Goal: Information Seeking & Learning: Learn about a topic

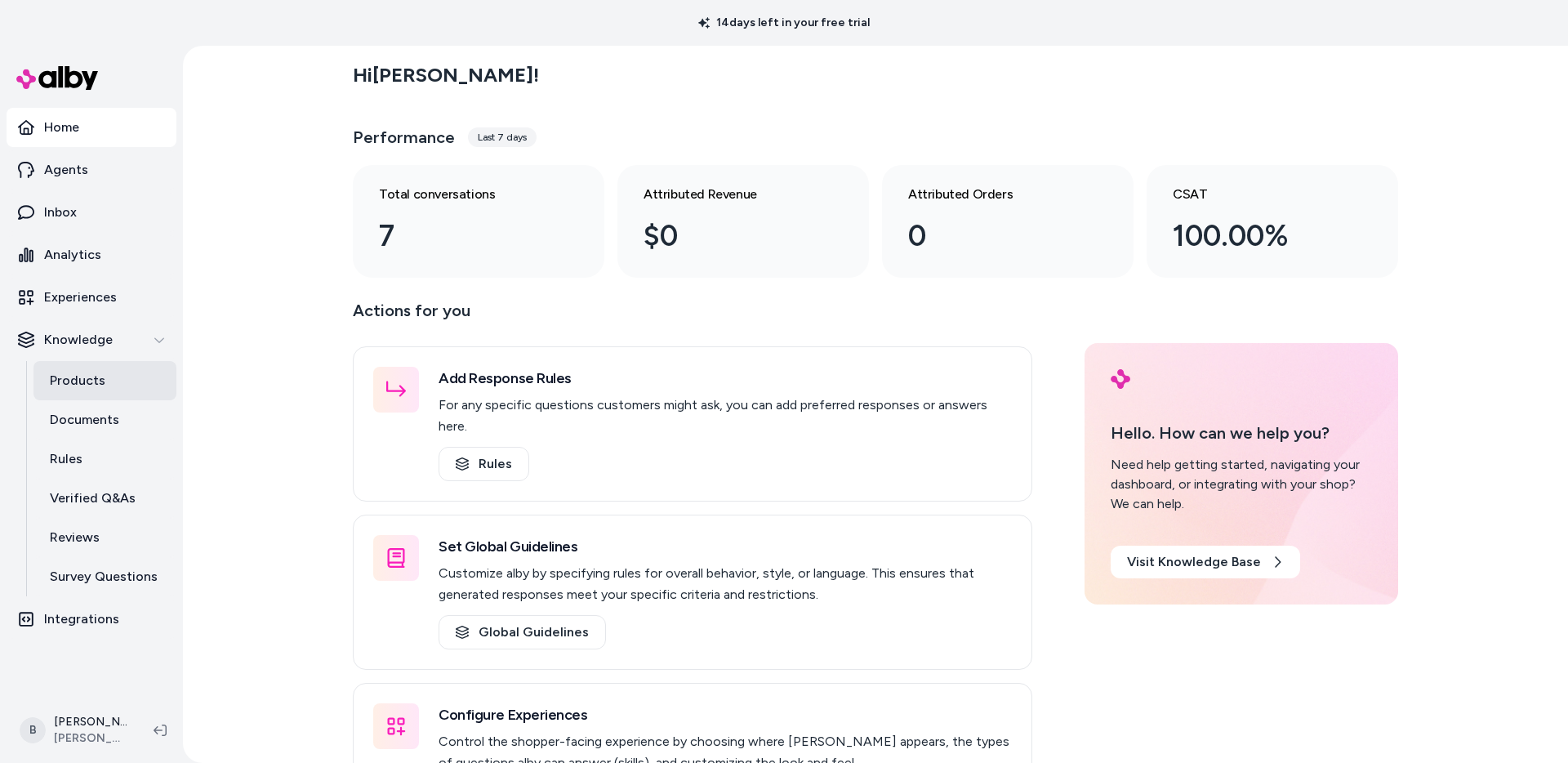
click at [101, 391] on link "Products" at bounding box center [105, 380] width 143 height 39
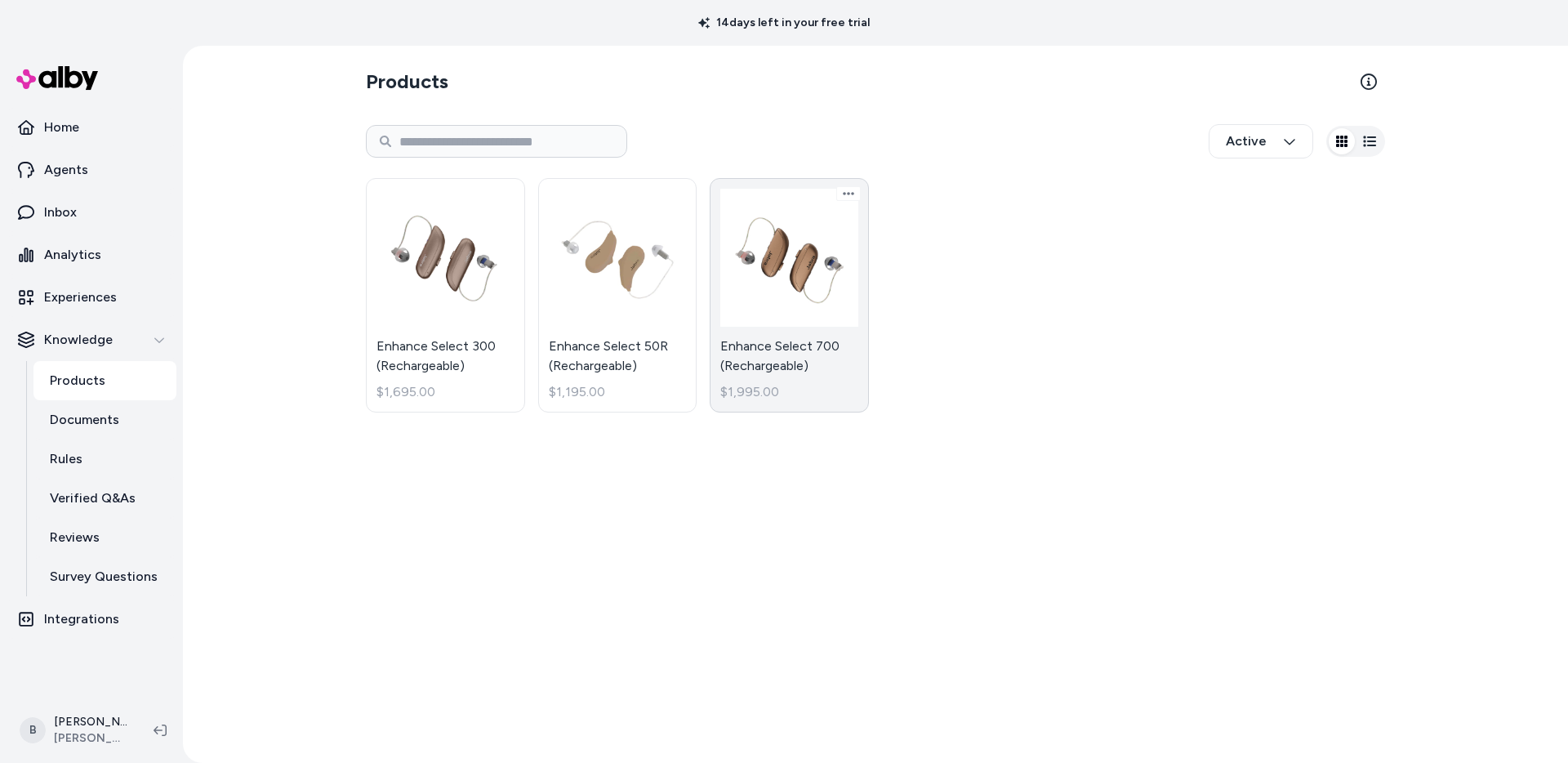
click at [795, 257] on link "Enhance Select 700 (Rechargeable) $1,995.00" at bounding box center [790, 295] width 159 height 234
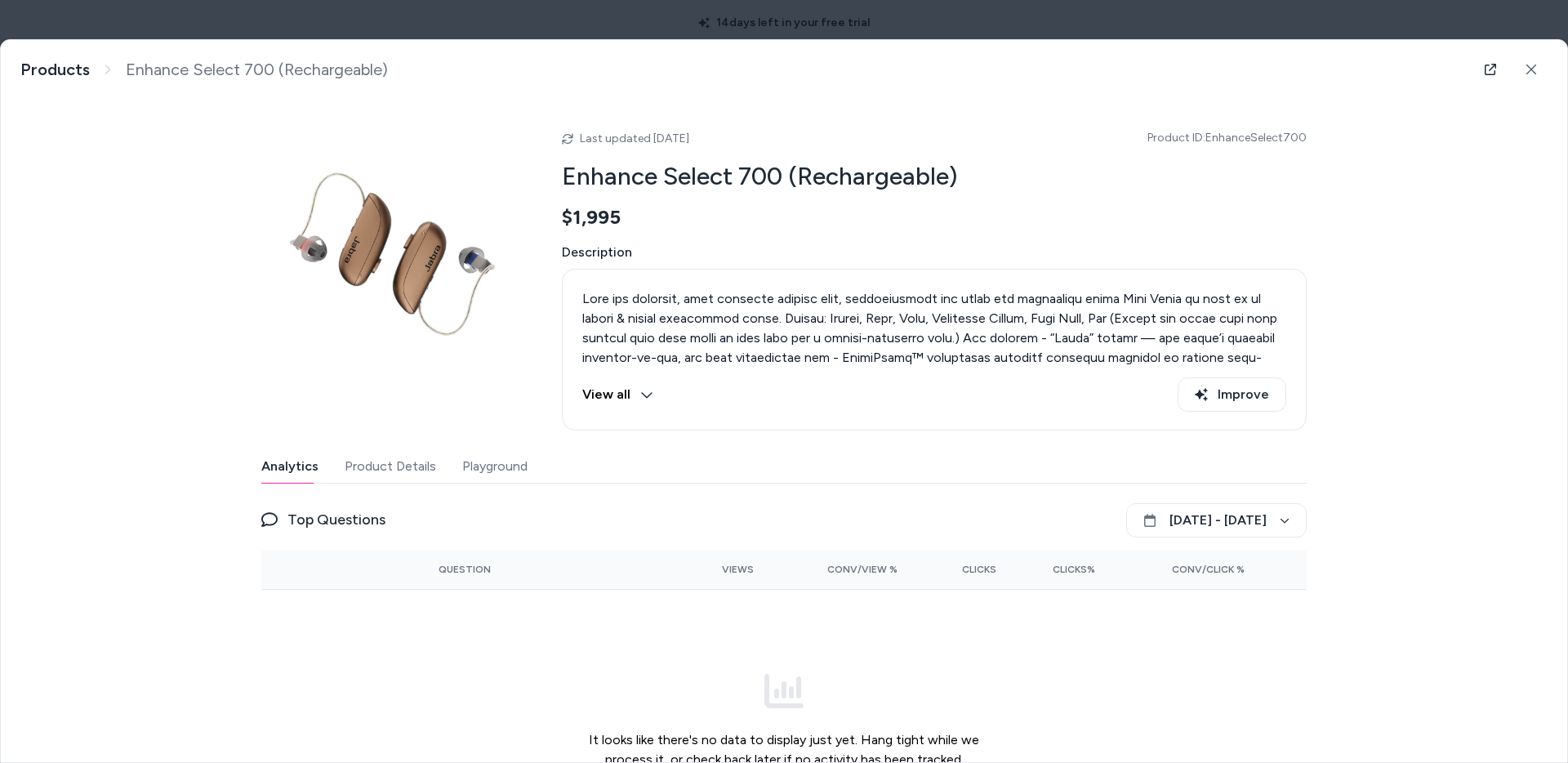
click at [611, 390] on button "View all" at bounding box center [618, 394] width 71 height 35
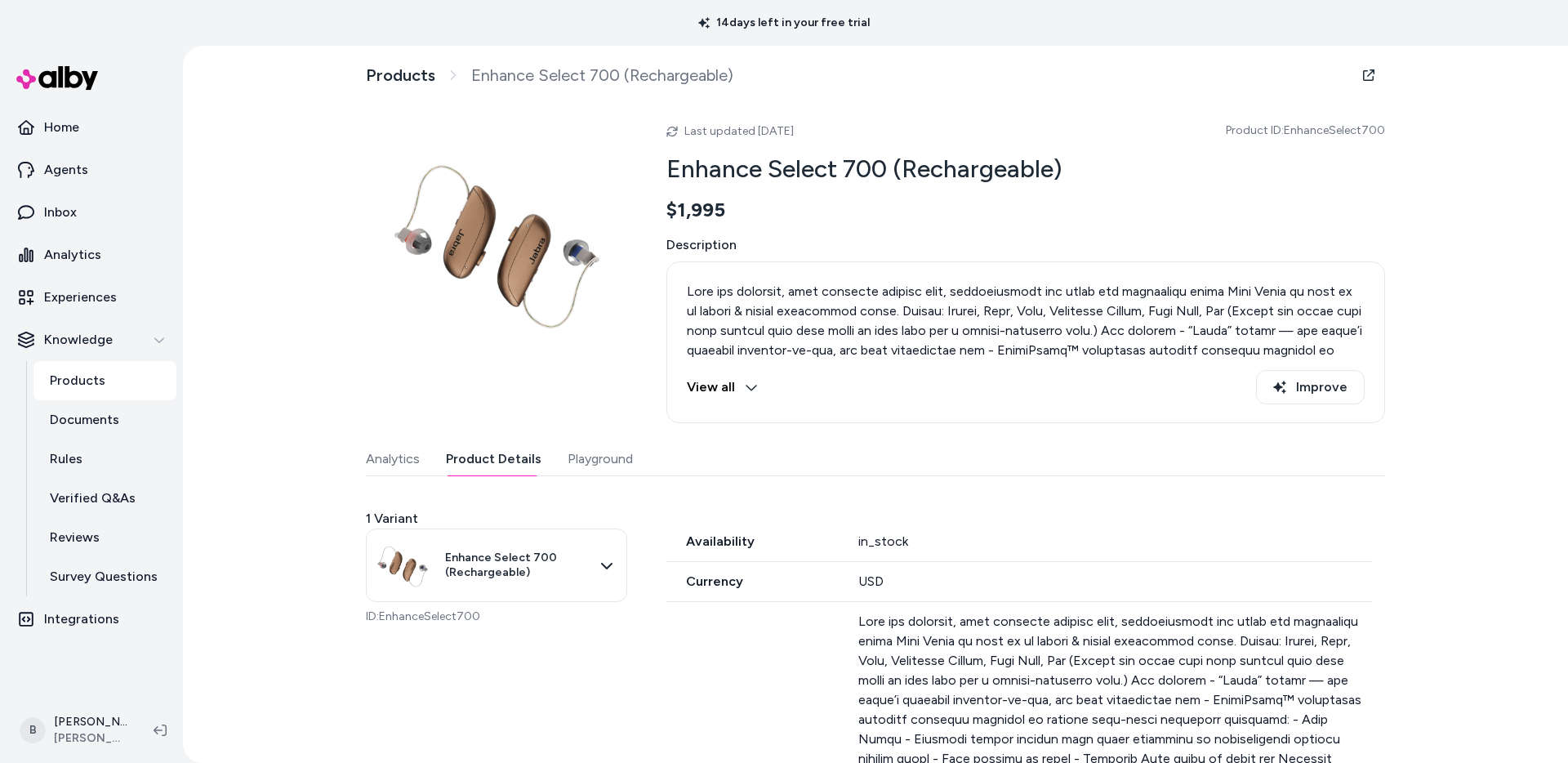
click at [495, 458] on button "Product Details" at bounding box center [494, 459] width 96 height 33
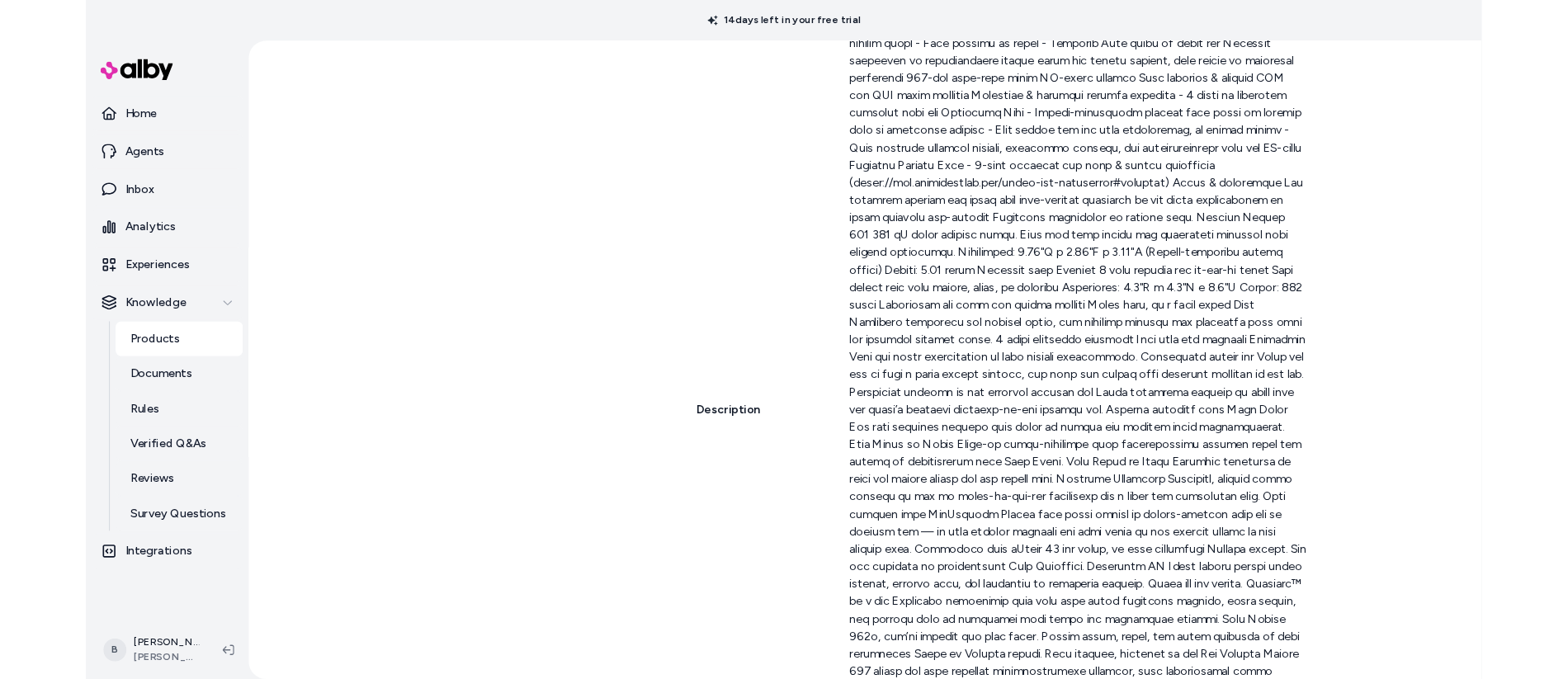
scroll to position [1222, 0]
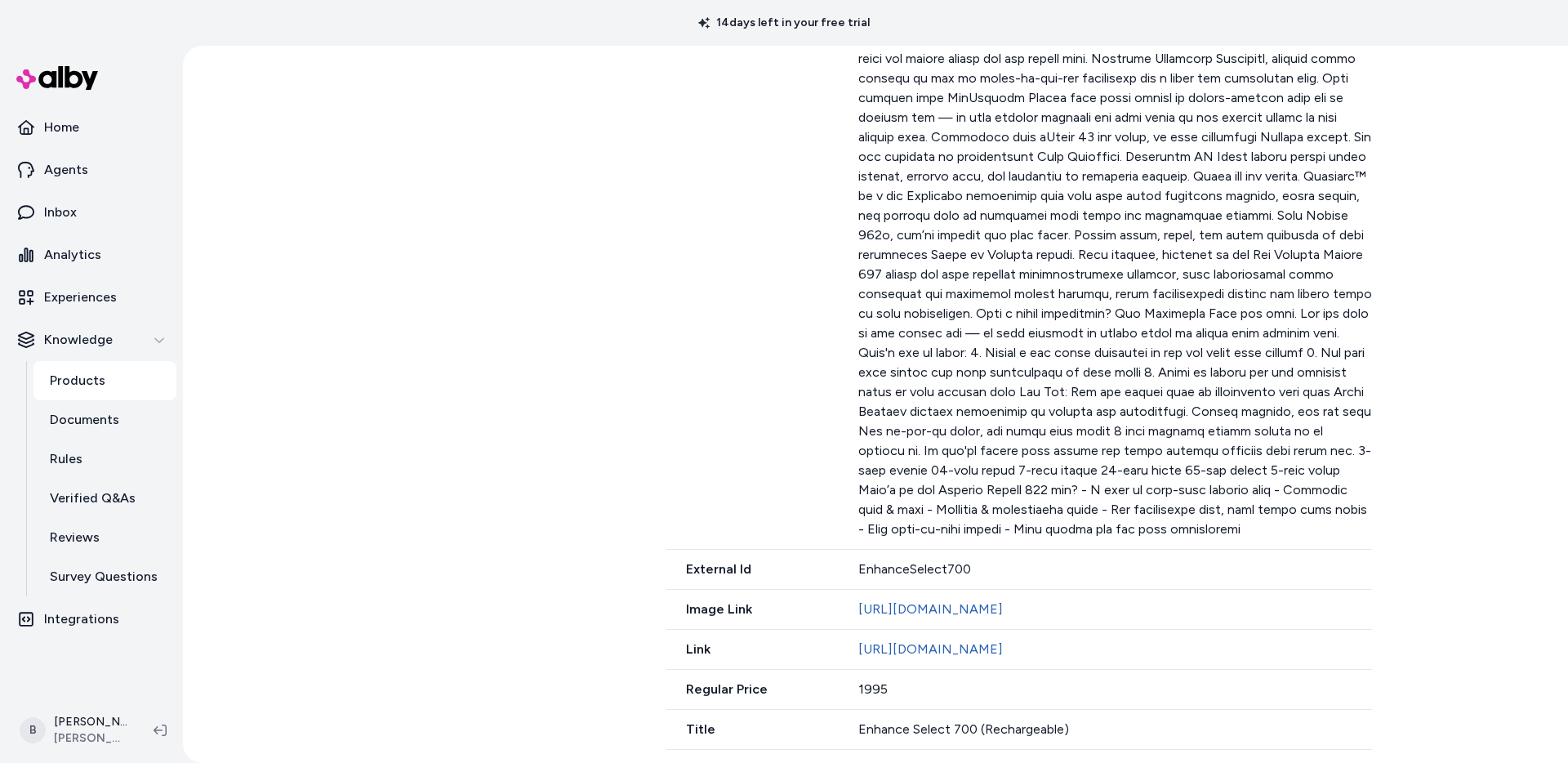
drag, startPoint x: 1273, startPoint y: 647, endPoint x: 661, endPoint y: 648, distance: 612.0
click at [661, 648] on div "1 Variant Enhance Select 700 (Rechargeable) ID: EnhanceSelect700 Availability i…" at bounding box center [876, 28] width 1019 height 1444
click at [229, 213] on div "Products Enhance Select 700 (Rechargeable) Last updated [DATE] Product ID: Enha…" at bounding box center [875, 404] width 1385 height 717
drag, startPoint x: 1178, startPoint y: 649, endPoint x: 849, endPoint y: 653, distance: 329.0
click at [849, 653] on div "Link [URL][DOMAIN_NAME]" at bounding box center [1019, 649] width 705 height 40
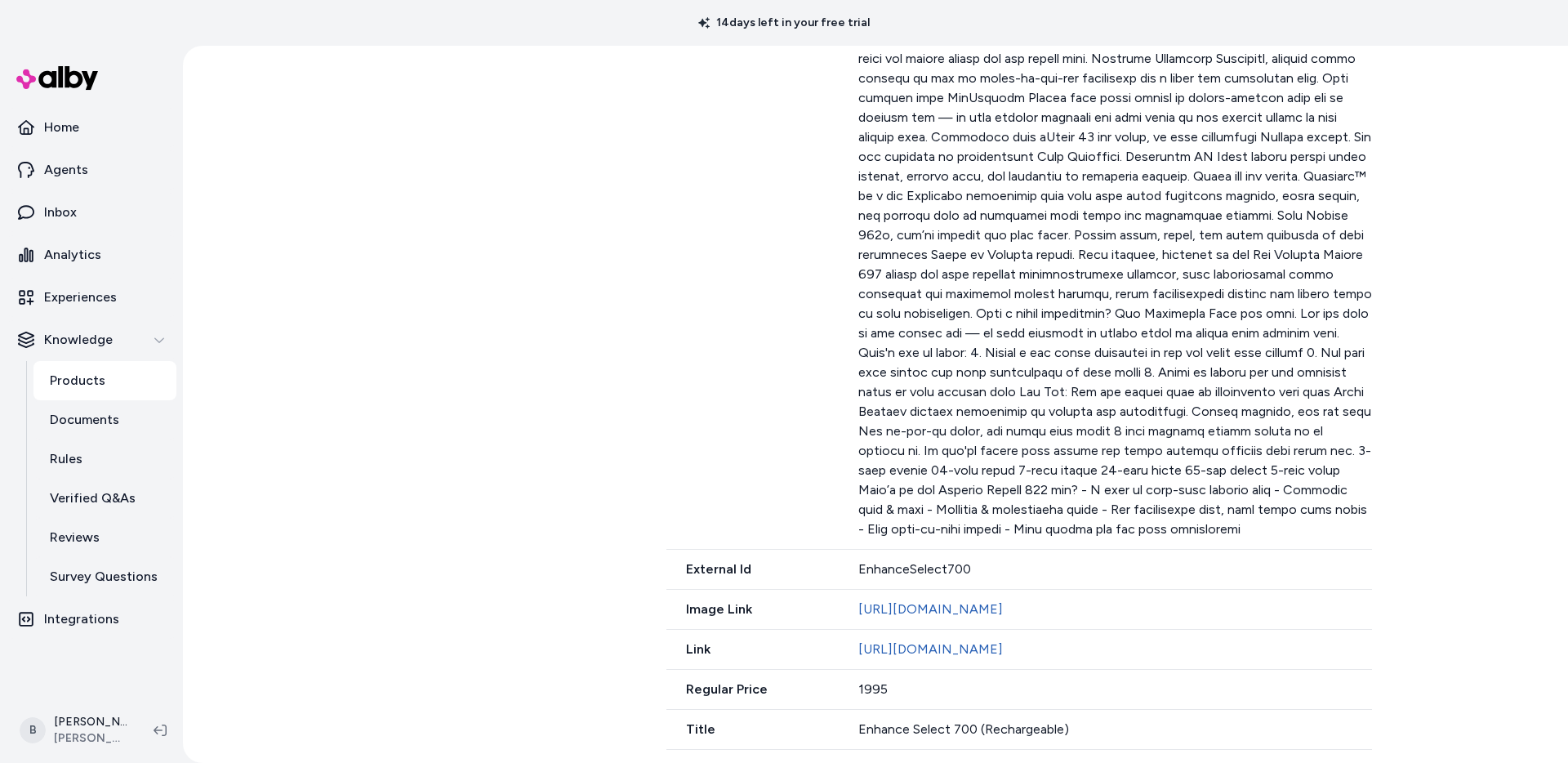
click at [254, 506] on div "Products Enhance Select 700 (Rechargeable) Last updated [DATE] Product ID: Enha…" at bounding box center [875, 404] width 1385 height 717
drag, startPoint x: 1219, startPoint y: 650, endPoint x: 660, endPoint y: 648, distance: 559.0
click at [660, 648] on div "1 Variant Enhance Select 700 (Rechargeable) ID: EnhanceSelect700 Availability i…" at bounding box center [876, 28] width 1019 height 1444
